Goal: Task Accomplishment & Management: Manage account settings

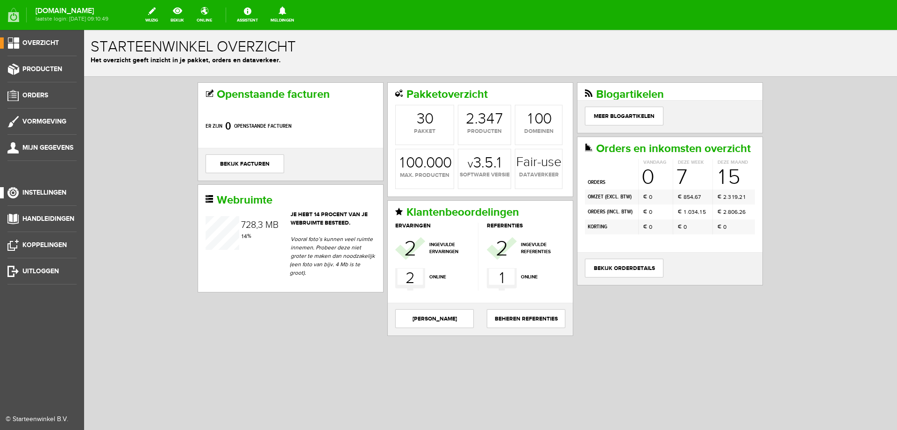
click at [41, 194] on span "Instellingen" at bounding box center [44, 192] width 44 height 8
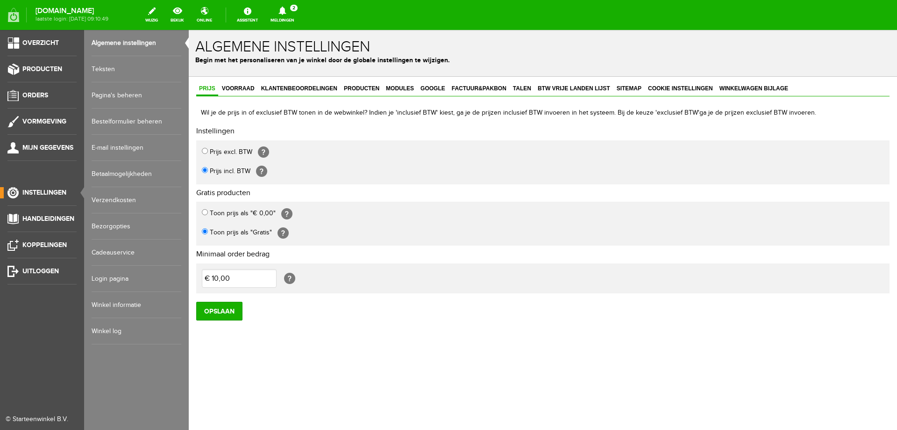
click at [118, 148] on link "E-mail instellingen" at bounding box center [137, 148] width 90 height 26
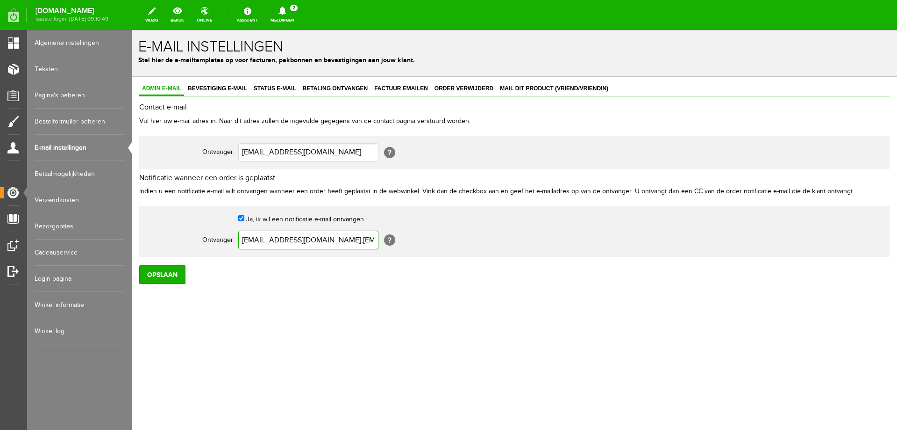
click at [301, 239] on input "[EMAIL_ADDRESS][DOMAIN_NAME];[EMAIL_ADDRESS][DOMAIN_NAME];[EMAIL_ADDRESS][DOMAI…" at bounding box center [308, 239] width 140 height 19
type input "[EMAIL_ADDRESS][DOMAIN_NAME];[EMAIL_ADDRESS][DOMAIN_NAME]"
click at [169, 278] on input "Opslaan" at bounding box center [162, 274] width 46 height 19
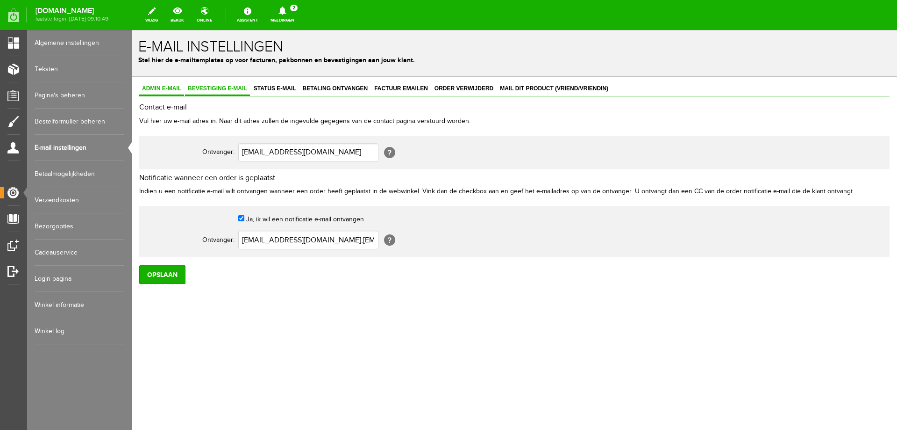
click at [196, 88] on span "Bevestiging e-mail" at bounding box center [217, 88] width 65 height 7
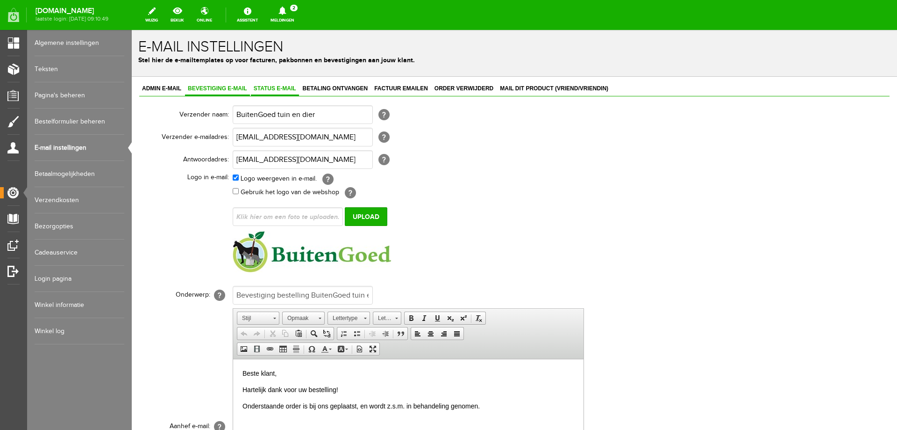
click at [270, 91] on span "Status e-mail" at bounding box center [275, 88] width 48 height 7
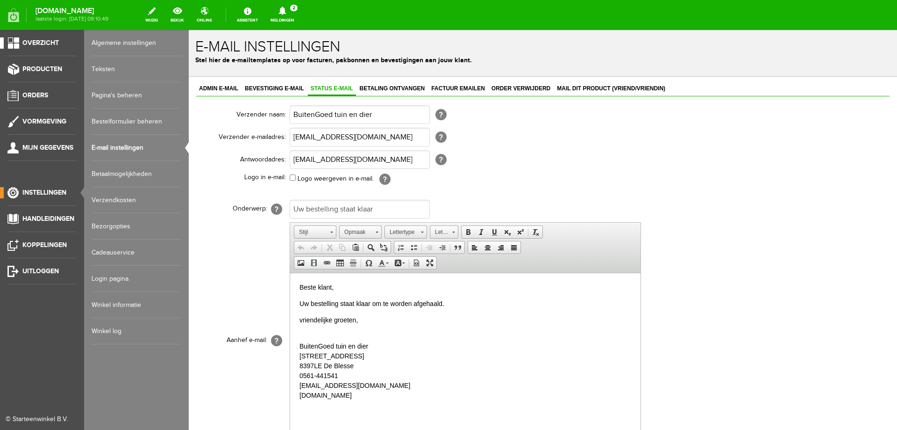
click at [19, 44] on link "Overzicht" at bounding box center [38, 42] width 77 height 11
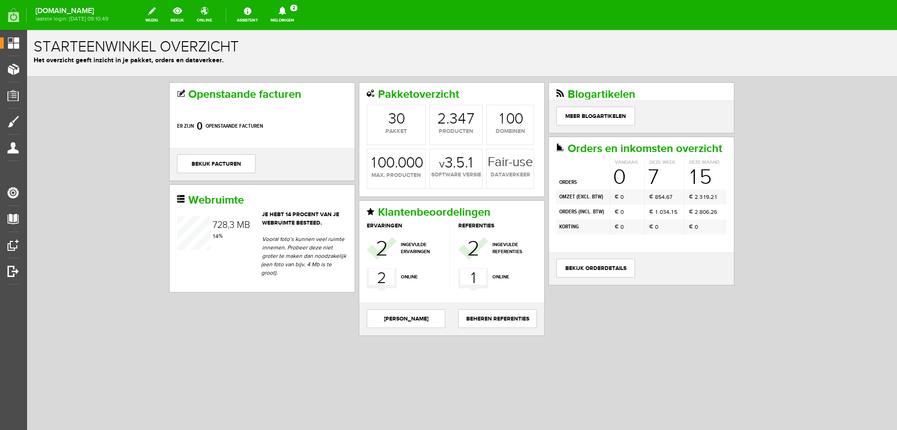
click at [294, 14] on icon at bounding box center [283, 11] width 24 height 8
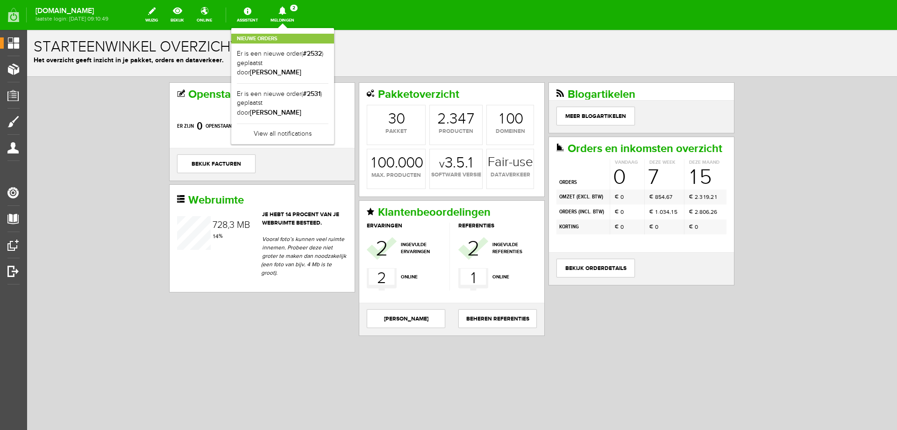
click at [286, 13] on icon at bounding box center [282, 11] width 7 height 8
